Goal: Task Accomplishment & Management: Manage account settings

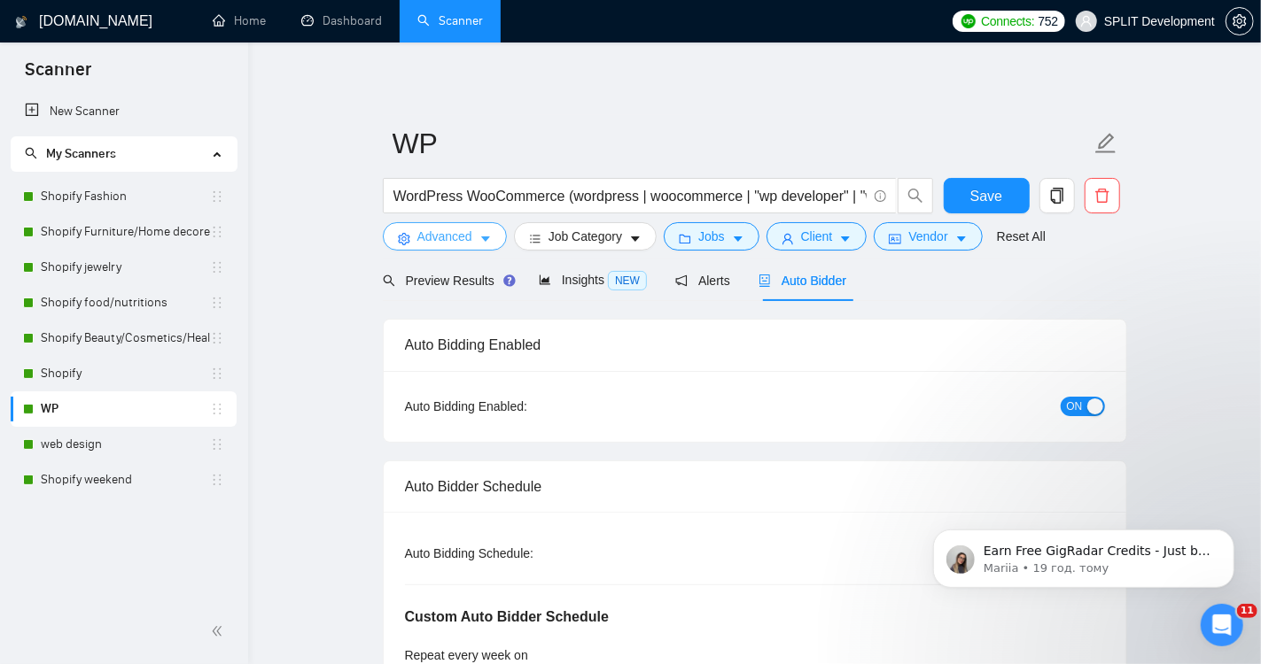
click at [446, 237] on span "Advanced" at bounding box center [444, 236] width 55 height 19
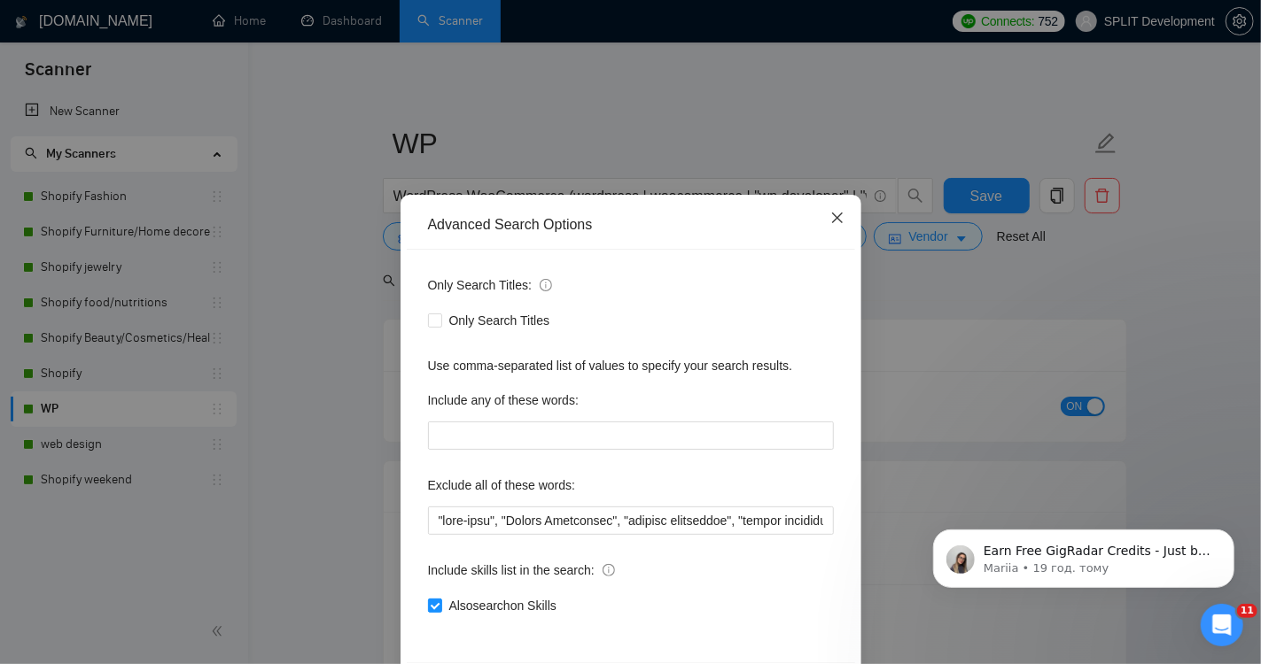
click at [835, 220] on icon "close" at bounding box center [836, 218] width 11 height 11
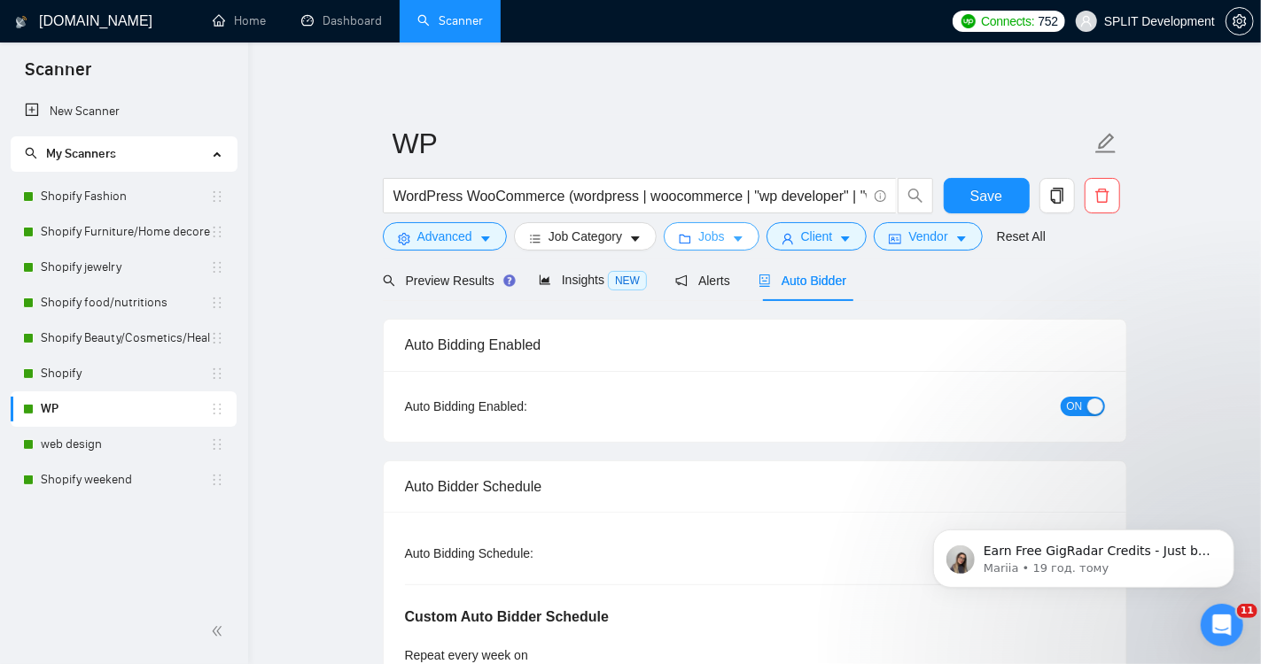
click at [715, 243] on span "Jobs" at bounding box center [711, 236] width 27 height 19
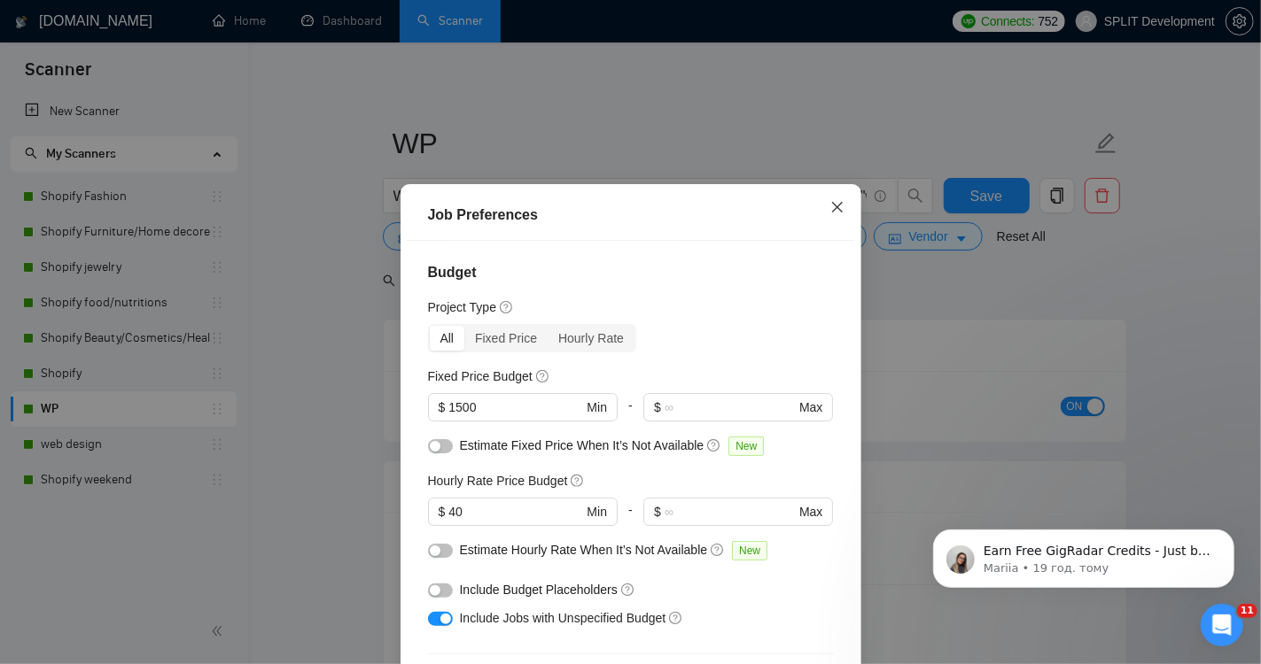
click at [838, 209] on icon "close" at bounding box center [836, 207] width 11 height 11
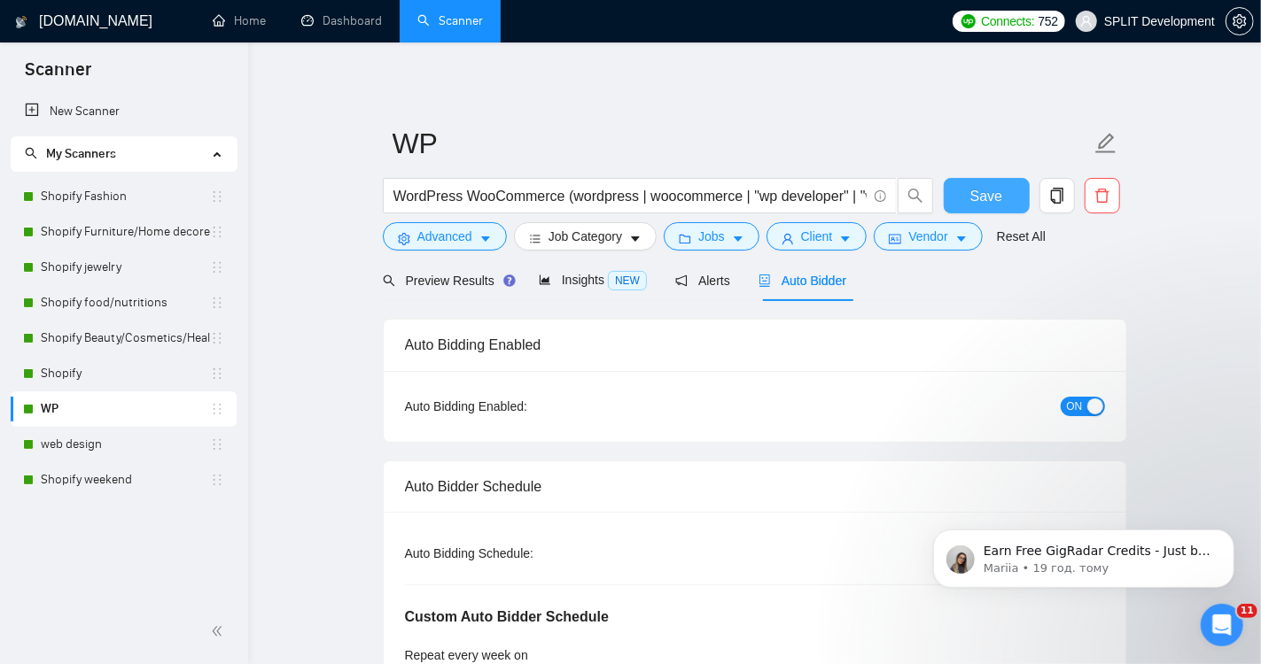
click at [987, 197] on span "Save" at bounding box center [986, 196] width 32 height 22
click at [1050, 192] on icon "copy" at bounding box center [1056, 196] width 12 height 16
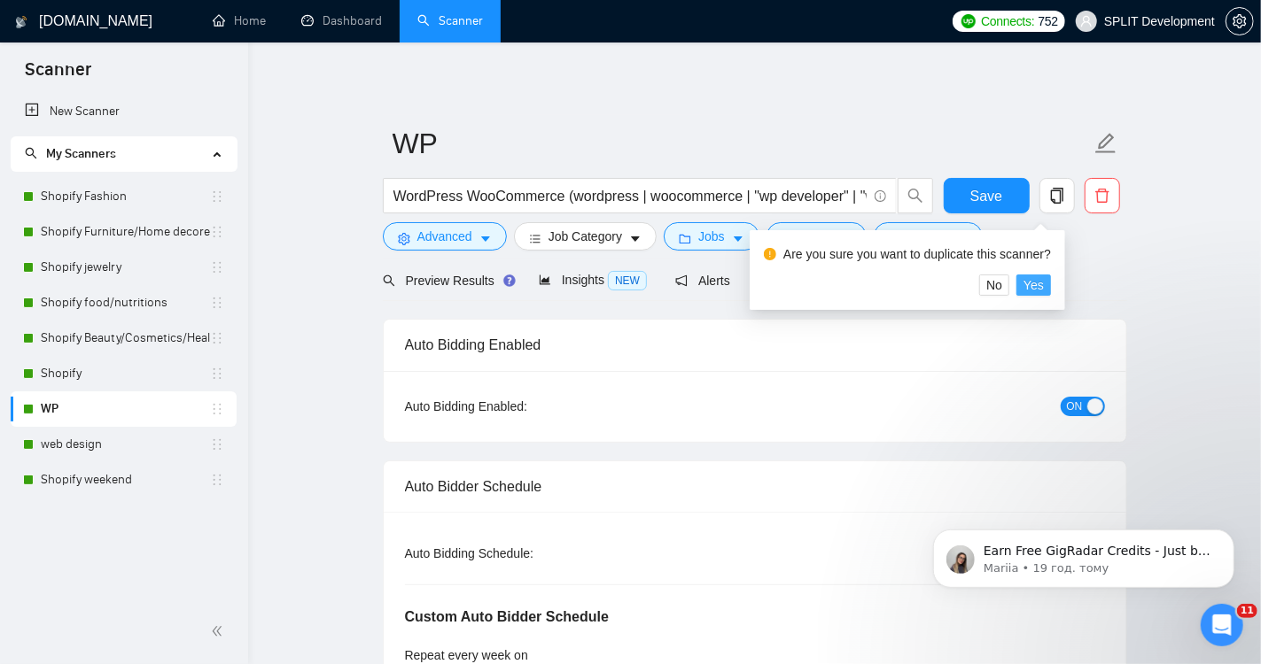
click at [1044, 281] on span "Yes" at bounding box center [1033, 284] width 20 height 19
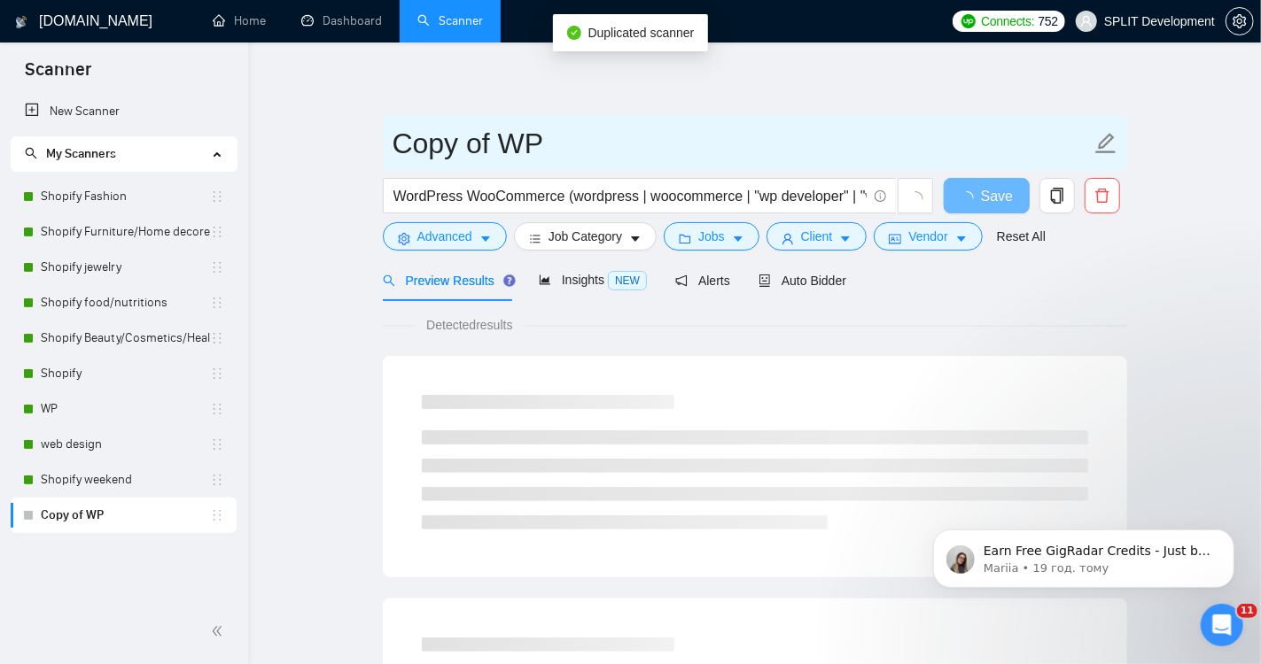
click at [492, 140] on input "Copy of WP" at bounding box center [741, 143] width 698 height 44
drag, startPoint x: 492, startPoint y: 140, endPoint x: 392, endPoint y: 141, distance: 100.1
click at [392, 141] on input "Copy of WP" at bounding box center [741, 143] width 698 height 44
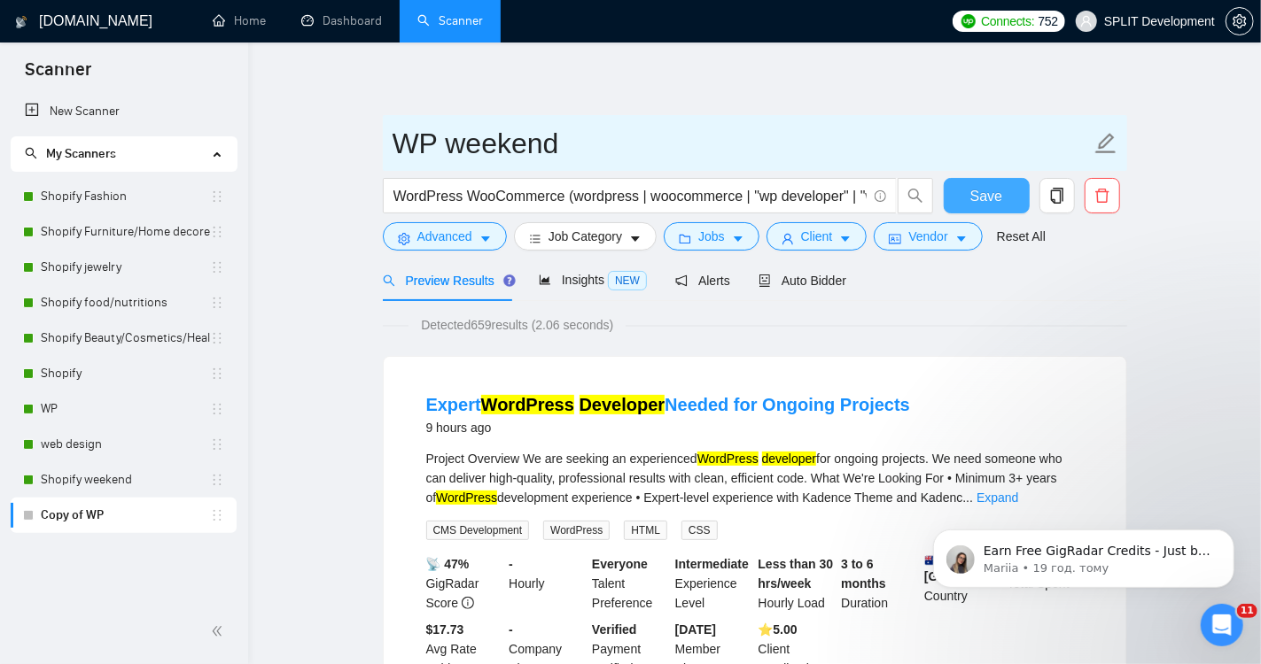
type input "WP weekend"
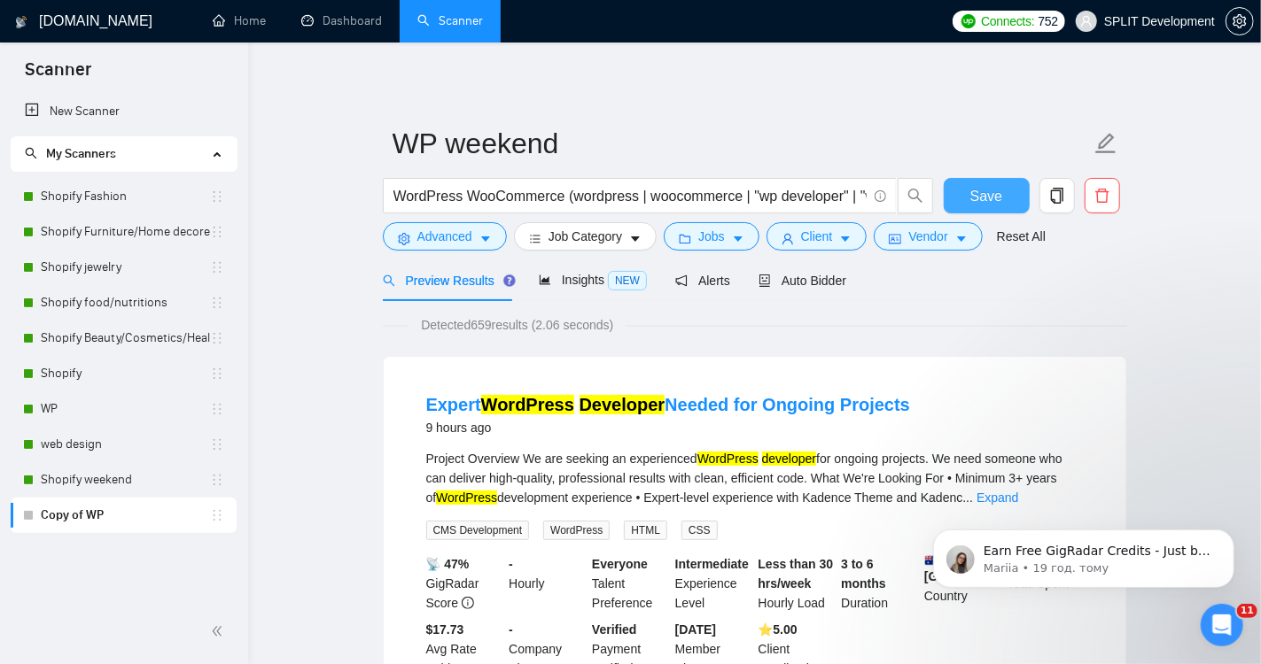
click at [967, 205] on button "Save" at bounding box center [986, 195] width 86 height 35
click at [808, 282] on span "Auto Bidder" at bounding box center [802, 281] width 88 height 14
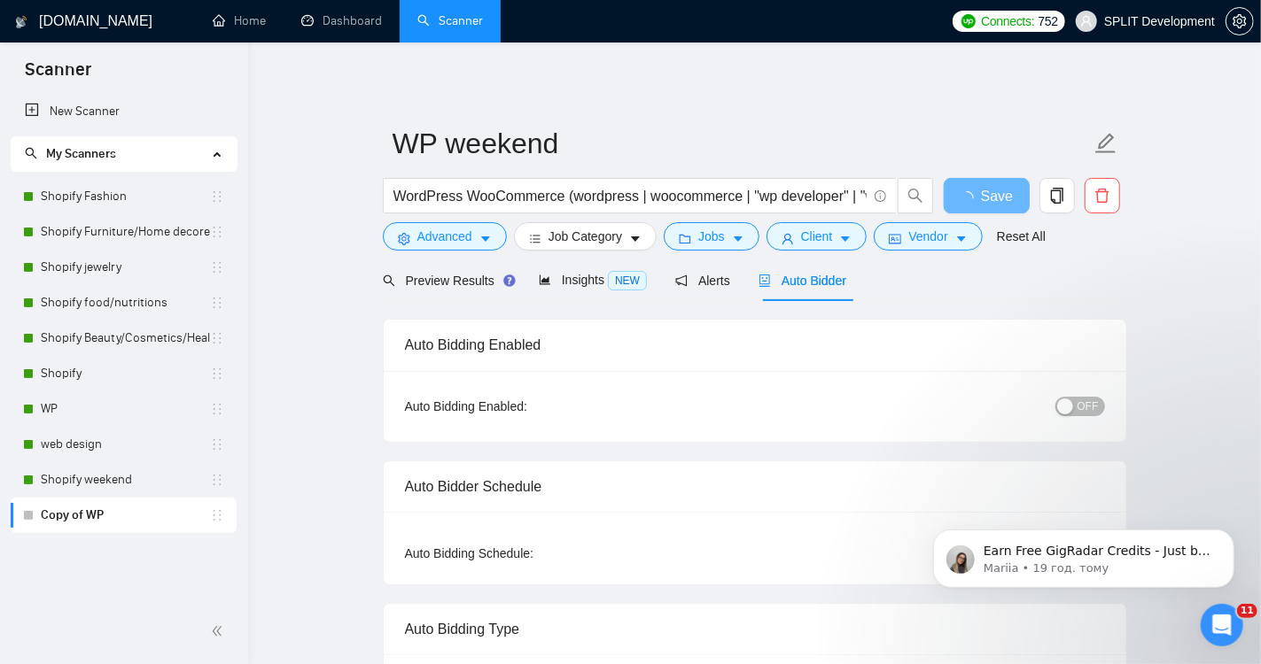
radio input "false"
radio input "true"
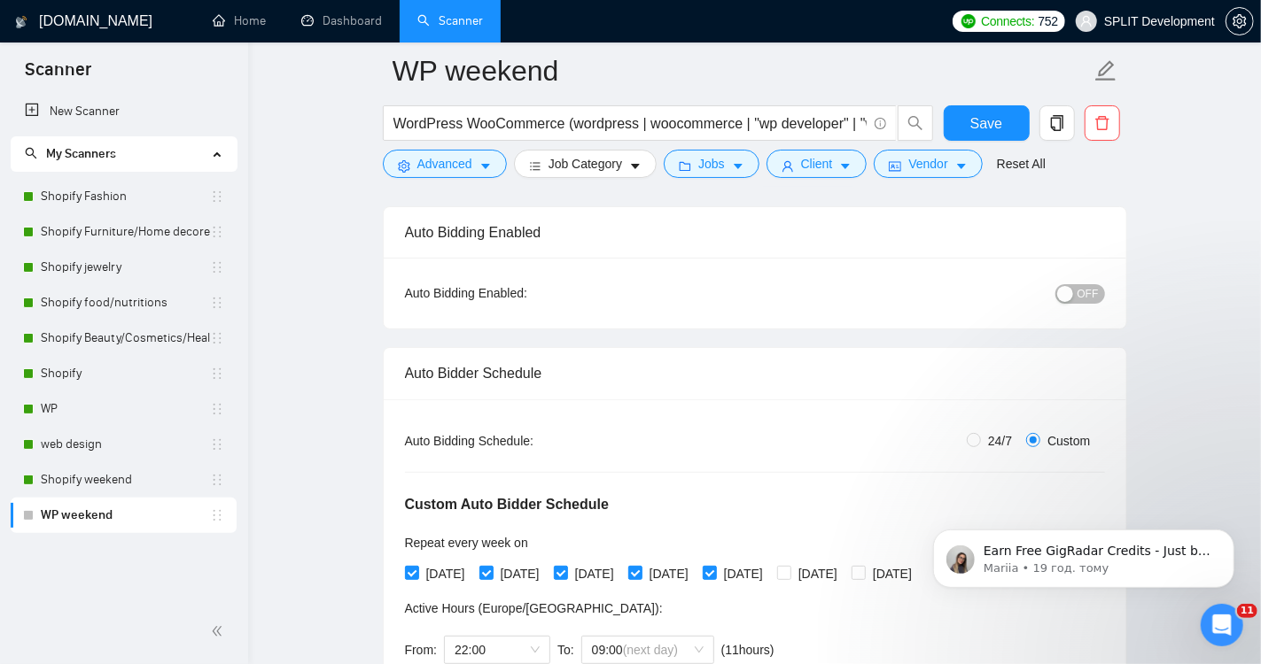
scroll to position [151, 0]
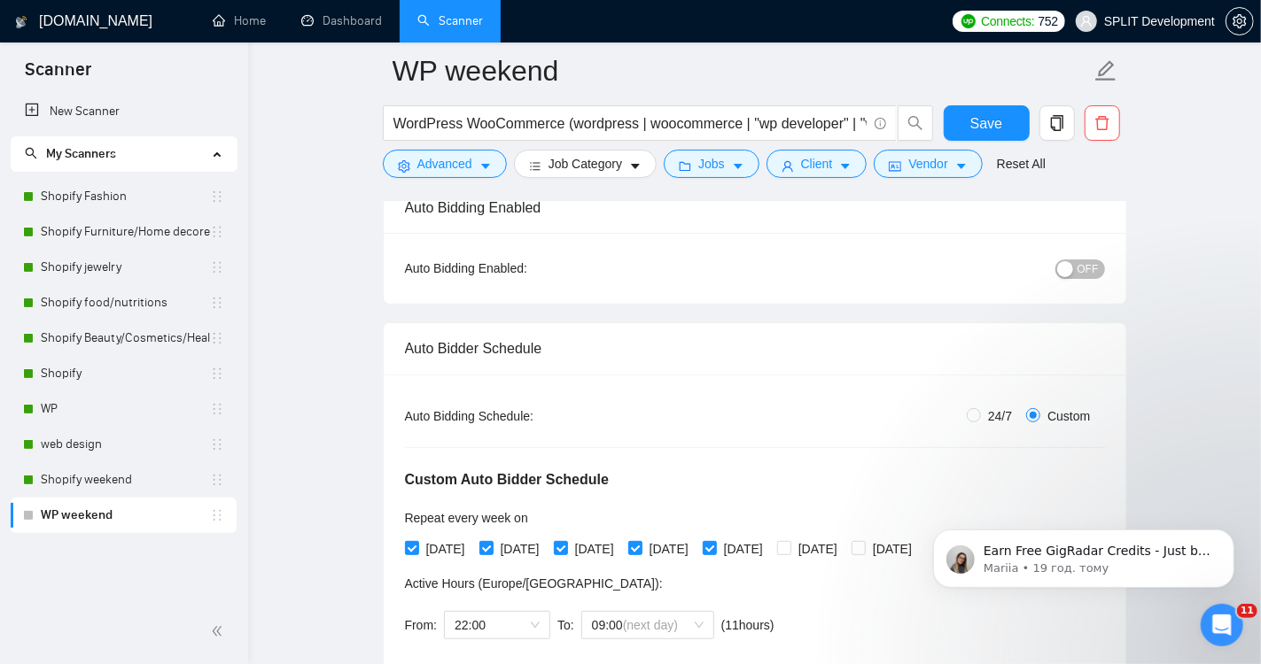
click at [1065, 276] on button "OFF" at bounding box center [1080, 269] width 50 height 19
click at [412, 546] on input "[DATE]" at bounding box center [411, 547] width 12 height 12
checkbox input "false"
click at [500, 545] on span "[DATE]" at bounding box center [519, 548] width 53 height 19
click at [492, 545] on input "[DATE]" at bounding box center [485, 547] width 12 height 12
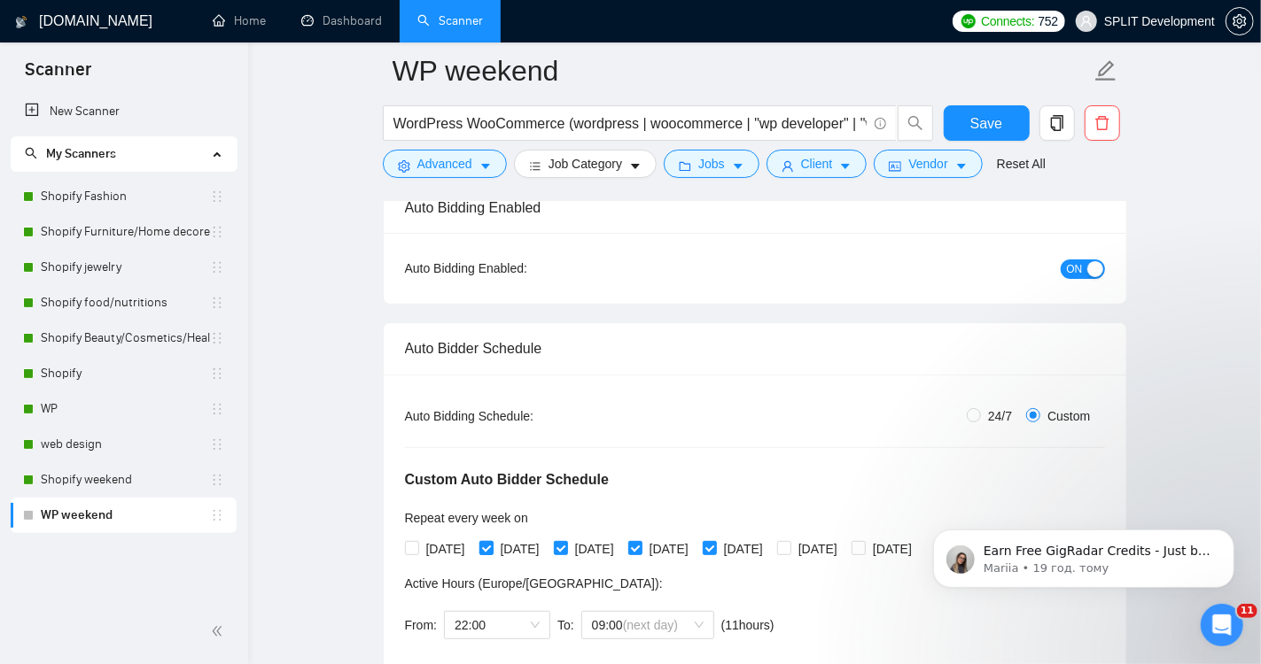
checkbox input "false"
click at [566, 543] on input "[DATE]" at bounding box center [560, 547] width 12 height 12
checkbox input "false"
click at [640, 543] on input "[DATE]" at bounding box center [634, 547] width 12 height 12
checkbox input "false"
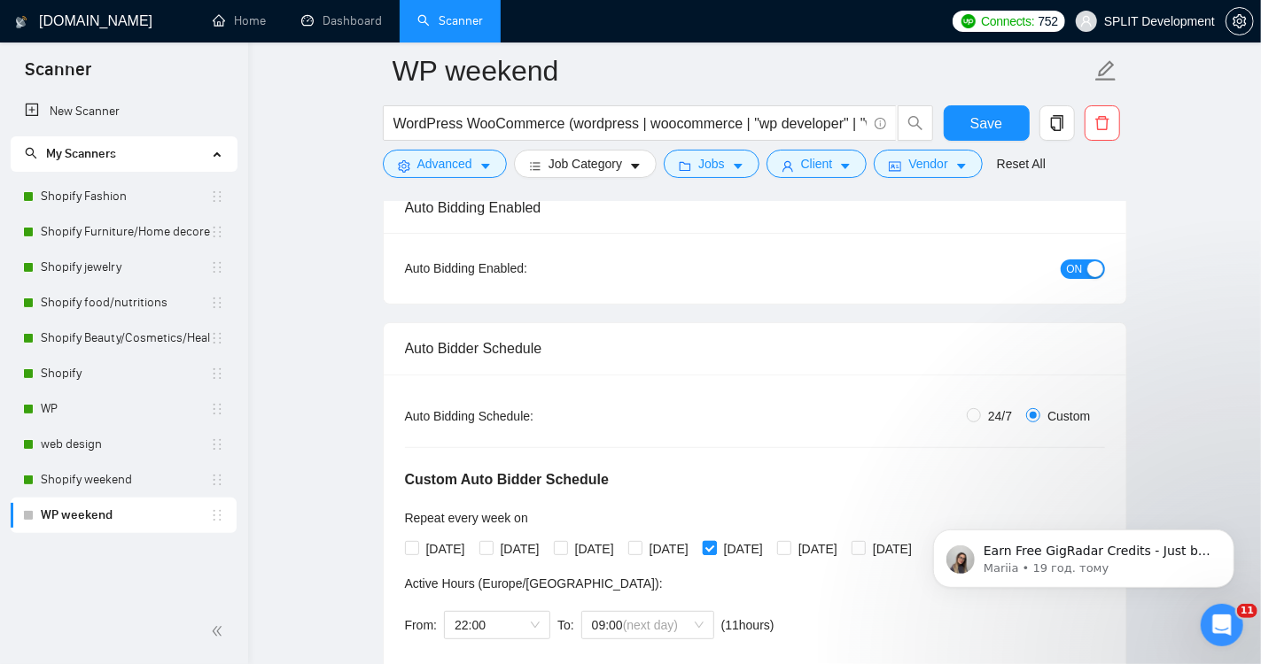
click at [715, 543] on input "[DATE]" at bounding box center [708, 547] width 12 height 12
checkbox input "false"
click at [843, 547] on span "[DATE]" at bounding box center [817, 548] width 53 height 19
click at [789, 547] on input "[DATE]" at bounding box center [783, 547] width 12 height 12
checkbox input "true"
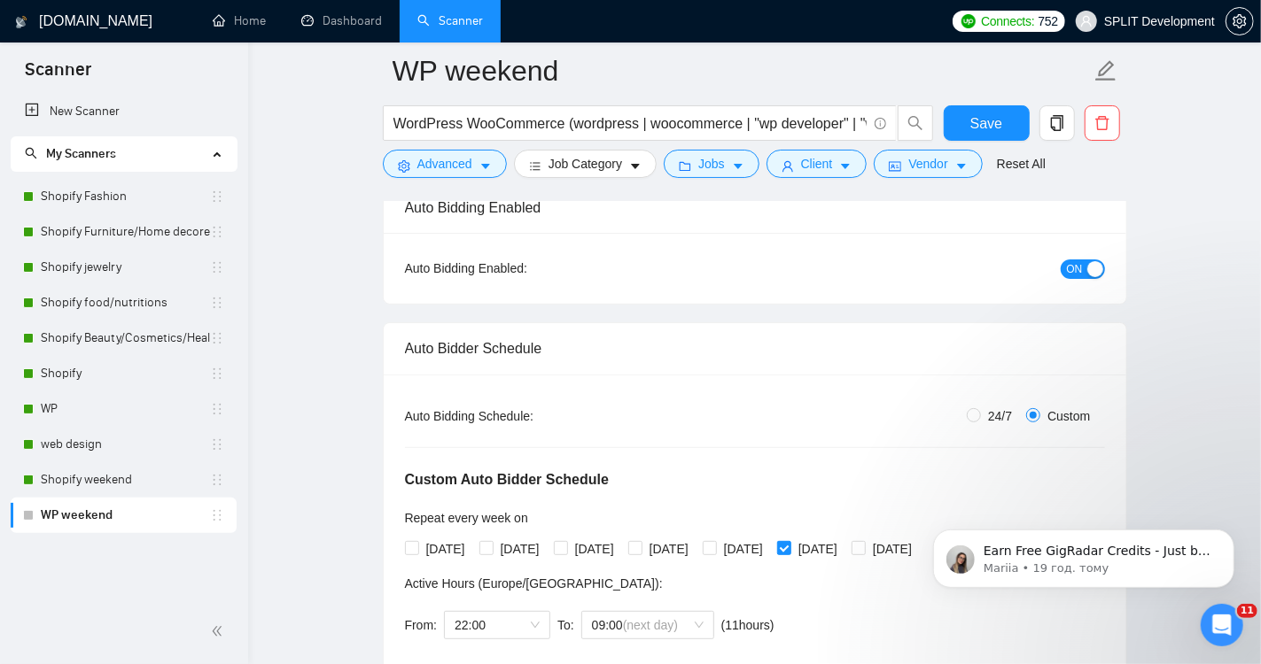
click at [915, 543] on body "Earn Free GigRadar Credits - Just by Sharing Your Story! 💬 Want more credits fo…" at bounding box center [1082, 554] width 340 height 110
click at [913, 543] on body "Earn Free GigRadar Credits - Just by Sharing Your Story! 💬 Want more credits fo…" at bounding box center [1082, 554] width 340 height 110
click at [912, 544] on body "Earn Free GigRadar Credits - Just by Sharing Your Story! 💬 Want more credits fo…" at bounding box center [1082, 554] width 340 height 110
click at [1227, 532] on icon "Dismiss notification" at bounding box center [1227, 534] width 6 height 6
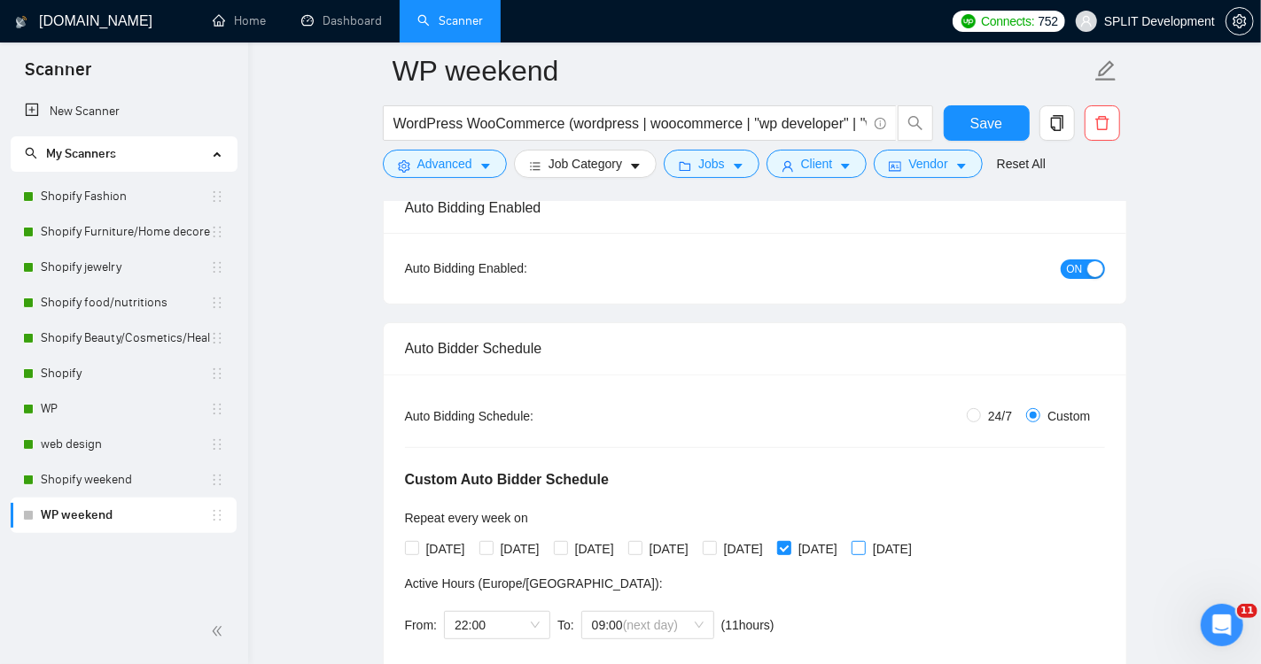
click at [864, 546] on input "[DATE]" at bounding box center [857, 547] width 12 height 12
checkbox input "true"
click at [509, 619] on span "22:00" at bounding box center [496, 625] width 85 height 27
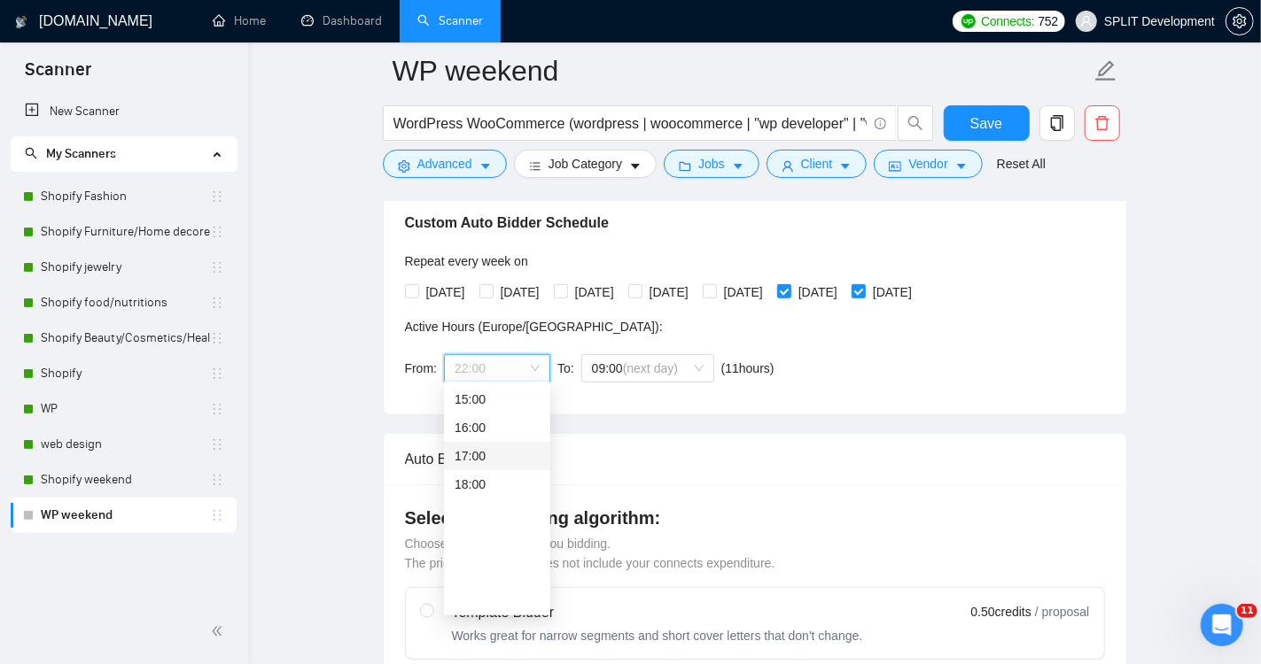
scroll to position [0, 0]
click at [484, 397] on div "00:00" at bounding box center [496, 399] width 85 height 19
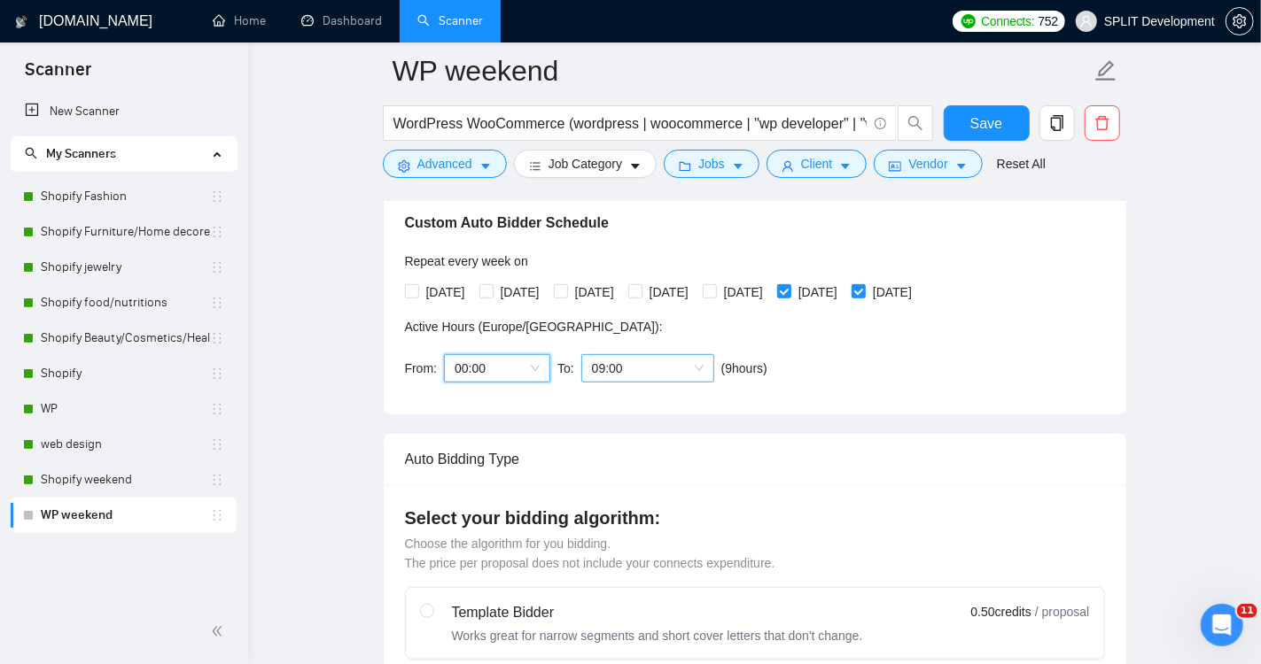
click at [697, 356] on span "09:00" at bounding box center [648, 368] width 112 height 27
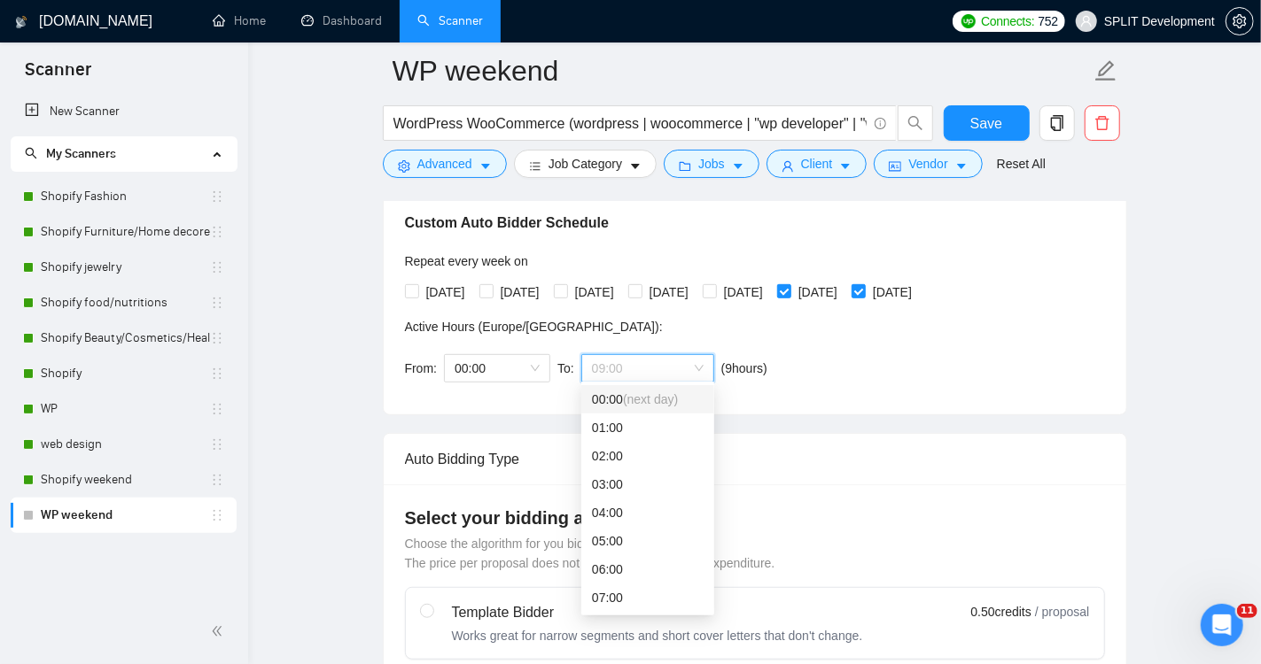
click at [656, 400] on span "(next day)" at bounding box center [650, 399] width 55 height 14
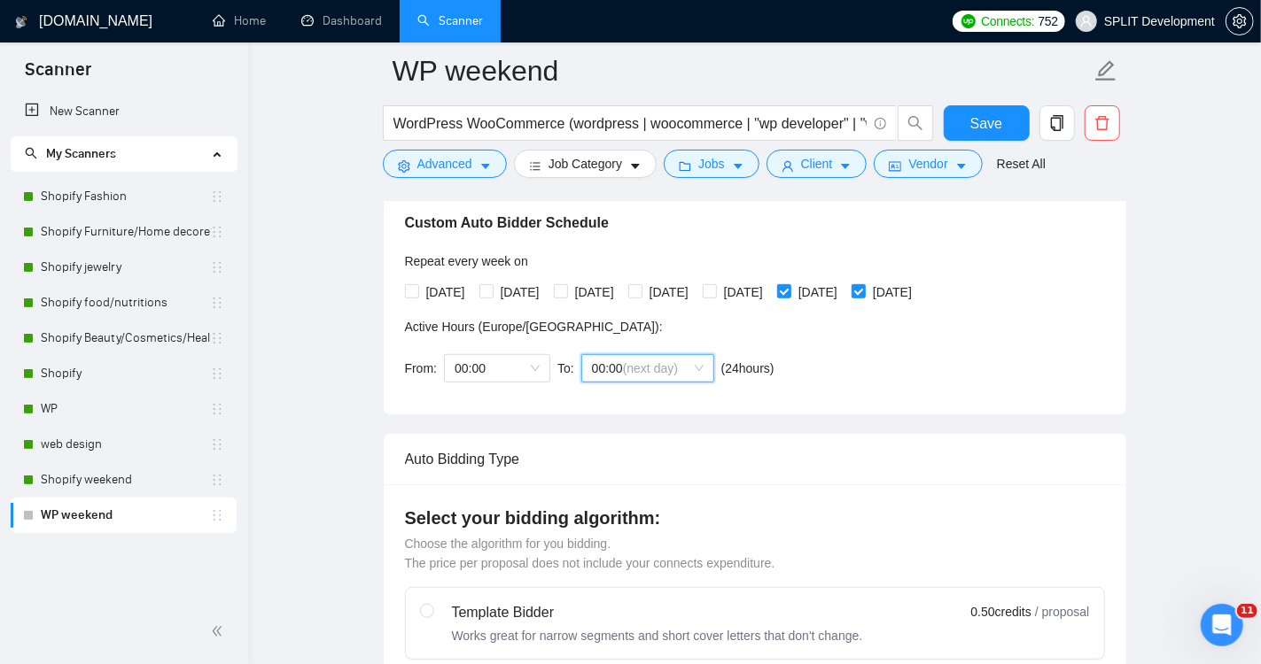
click at [958, 345] on div "Custom Auto Bidder Schedule Repeat every week [DATE] [DATE] [DATE] [DATE] [DATE…" at bounding box center [755, 281] width 700 height 224
click at [979, 125] on span "Save" at bounding box center [986, 124] width 32 height 22
